Goal: Understand site structure: Understand site structure

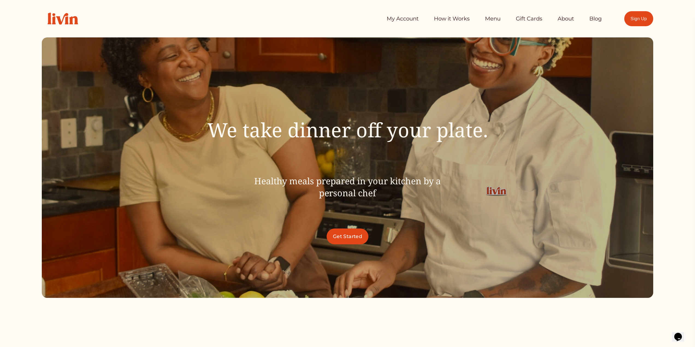
click at [453, 17] on link "How it Works" at bounding box center [452, 18] width 36 height 11
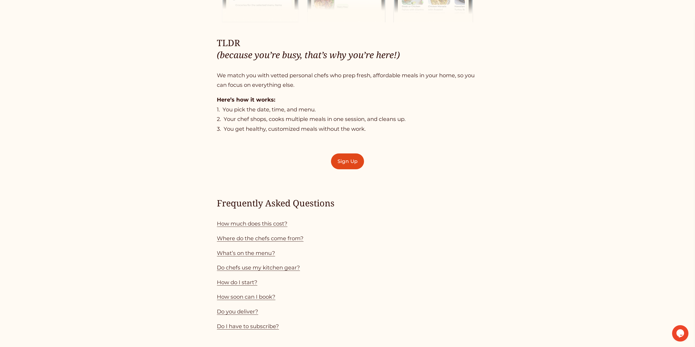
scroll to position [373, 0]
click at [260, 226] on link "How much does this cost?" at bounding box center [252, 223] width 70 height 7
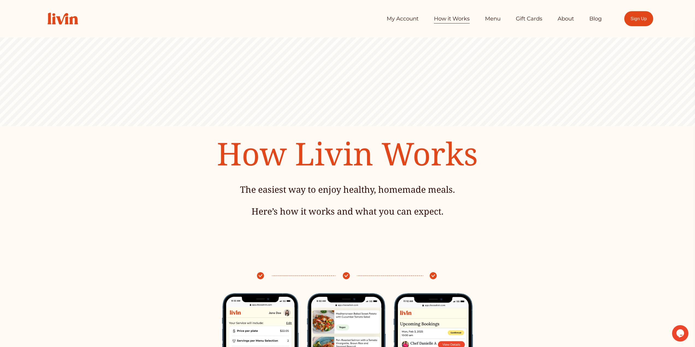
click at [492, 19] on link "Menu" at bounding box center [493, 18] width 16 height 11
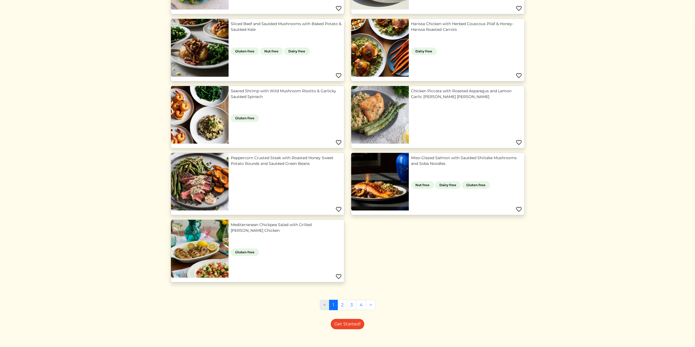
scroll to position [397, 0]
